Goal: Navigation & Orientation: Find specific page/section

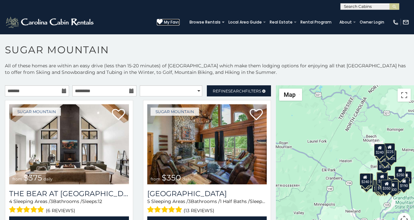
click at [163, 19] on icon at bounding box center [160, 22] width 6 height 6
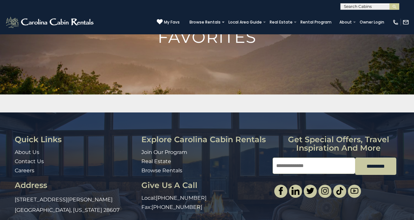
scroll to position [68, 0]
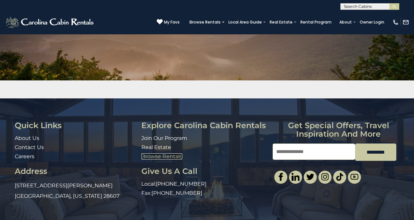
click at [148, 154] on link "Browse Rentals" at bounding box center [161, 156] width 41 height 6
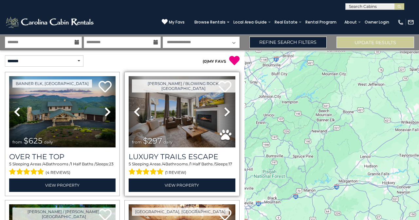
click at [130, 83] on link "Previous" at bounding box center [137, 111] width 16 height 71
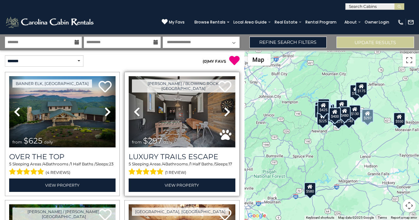
click at [179, 76] on img at bounding box center [182, 111] width 106 height 71
